Goal: Task Accomplishment & Management: Complete application form

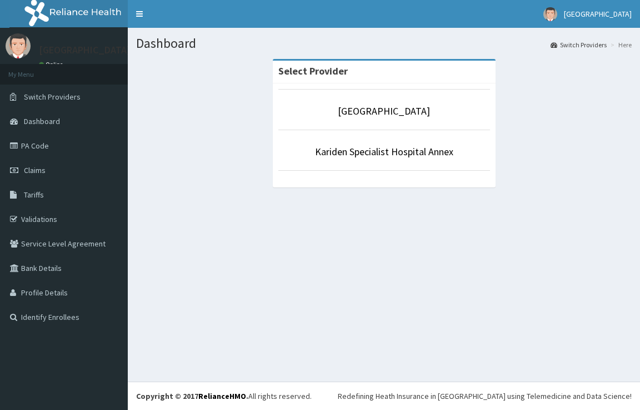
click at [362, 116] on link "[GEOGRAPHIC_DATA]" at bounding box center [384, 110] width 92 height 13
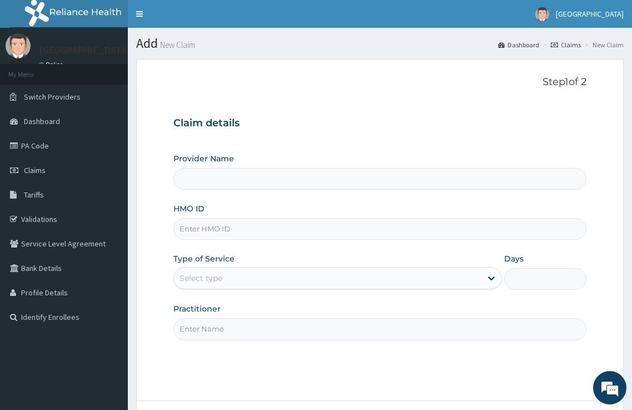
click at [252, 229] on input "HMO ID" at bounding box center [380, 229] width 414 height 22
type input "[GEOGRAPHIC_DATA]"
paste input "JNL/10036/A"
type input "JNL/10036/A"
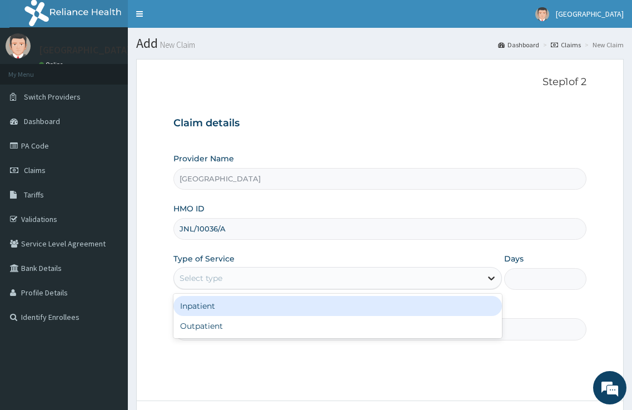
click at [492, 282] on icon at bounding box center [491, 277] width 11 height 11
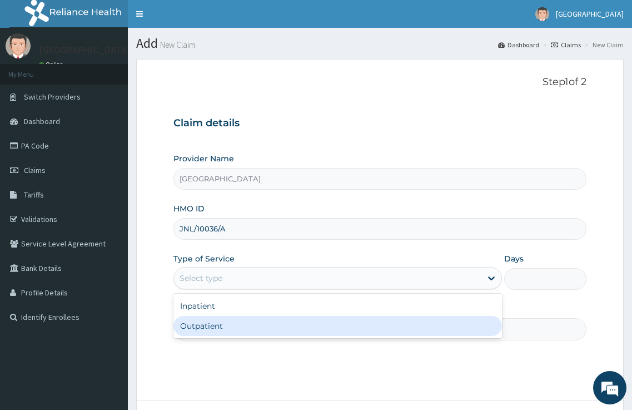
click at [375, 321] on div "Outpatient" at bounding box center [337, 326] width 329 height 20
type input "1"
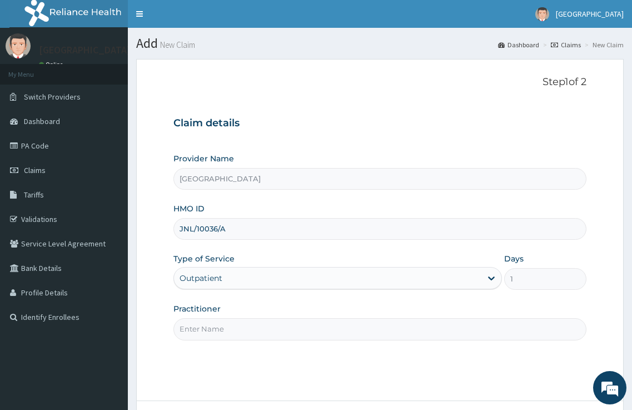
click at [372, 320] on input "Practitioner" at bounding box center [380, 329] width 414 height 22
type input "DR. [GEOGRAPHIC_DATA]"
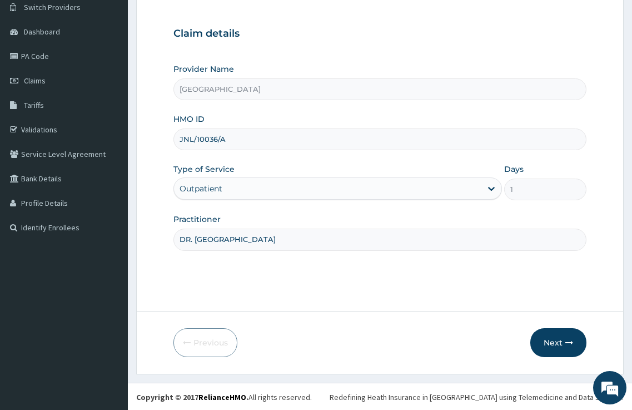
scroll to position [91, 0]
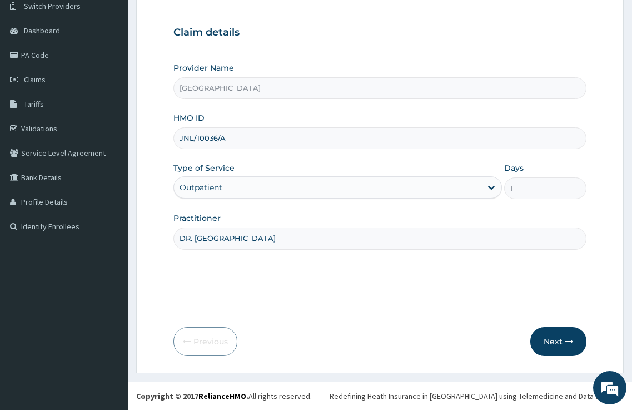
click at [549, 344] on button "Next" at bounding box center [558, 341] width 56 height 29
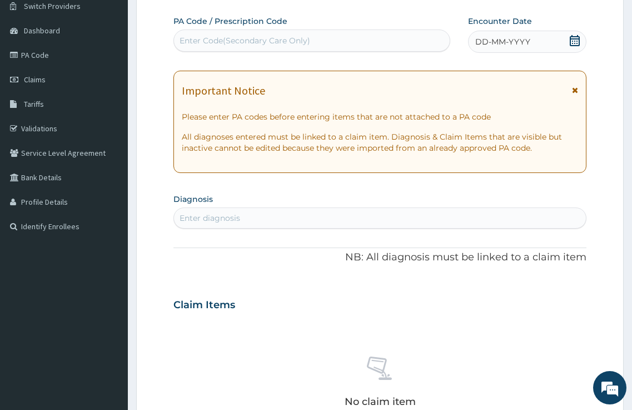
click at [198, 37] on div "Enter Code(Secondary Care Only)" at bounding box center [245, 40] width 131 height 11
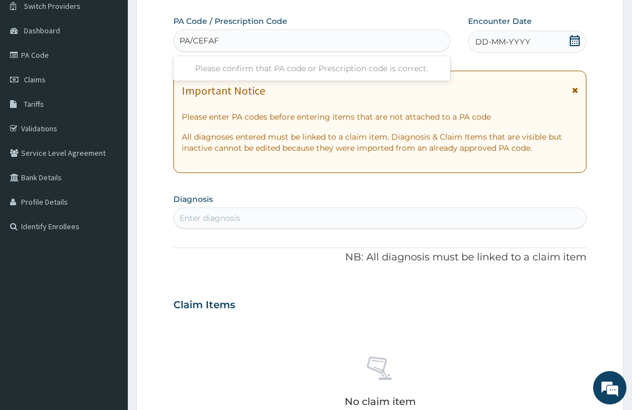
type input "PA/CEFAF5"
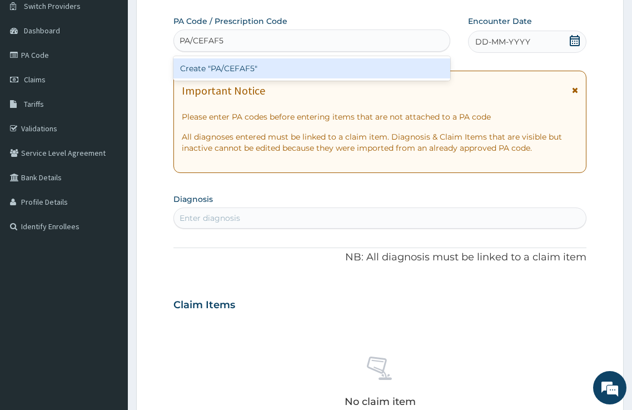
click at [244, 66] on div "Create "PA/CEFAF5"" at bounding box center [311, 68] width 277 height 20
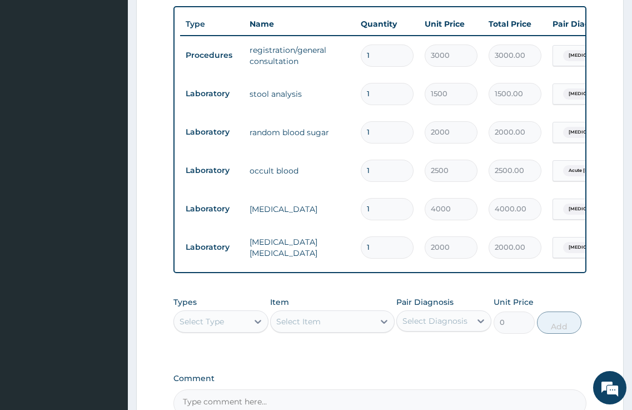
scroll to position [539, 0]
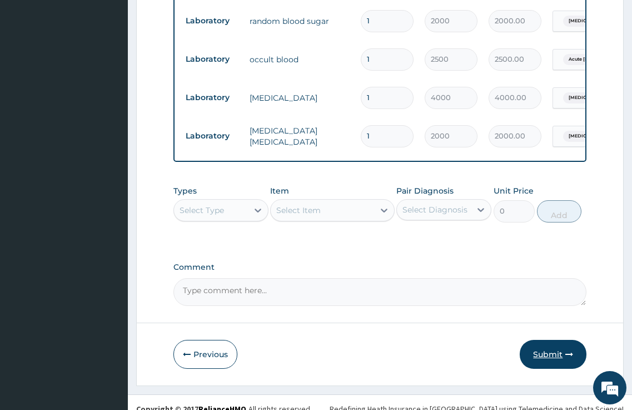
click at [555, 340] on button "Submit" at bounding box center [553, 354] width 67 height 29
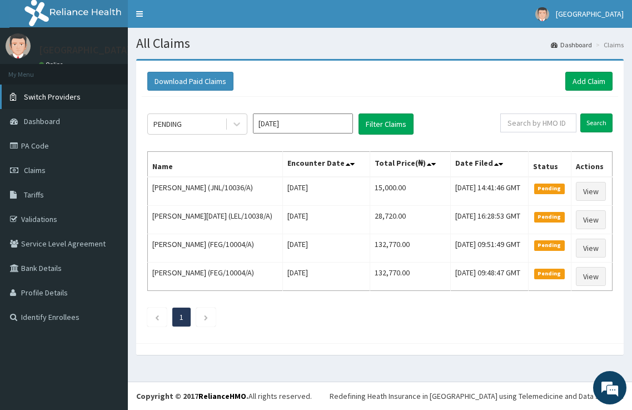
click at [53, 102] on link "Switch Providers" at bounding box center [64, 96] width 128 height 24
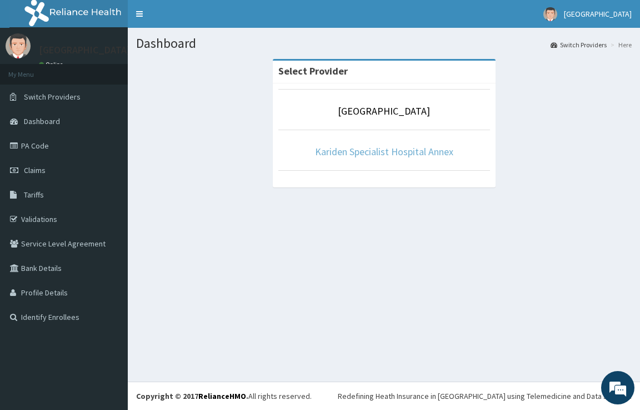
click at [390, 154] on link "Kariden Specialist Hospital Annex" at bounding box center [384, 151] width 138 height 13
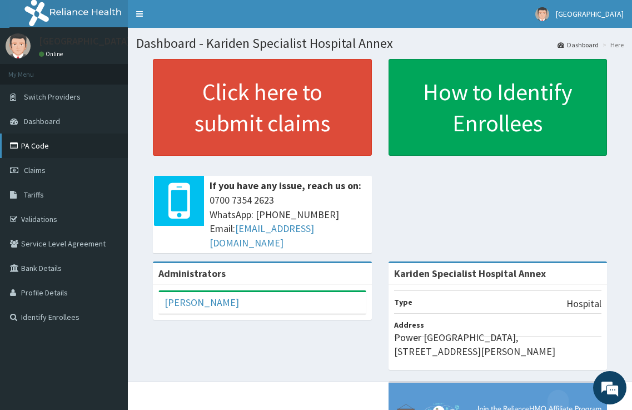
click at [33, 142] on link "PA Code" at bounding box center [64, 145] width 128 height 24
